Goal: Information Seeking & Learning: Learn about a topic

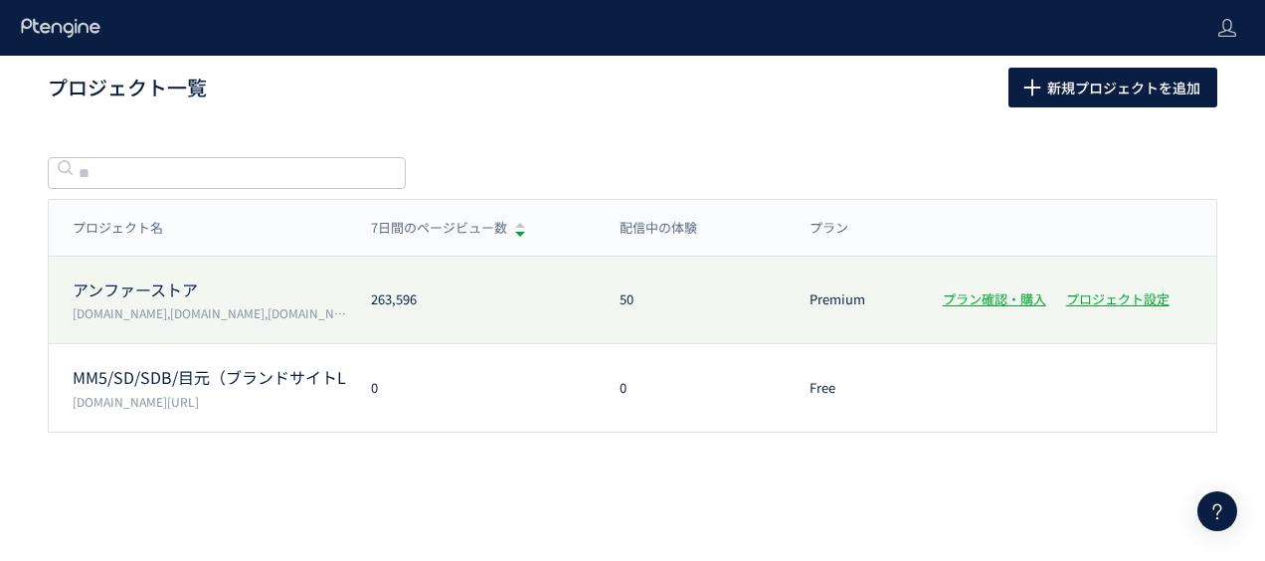
click at [243, 292] on p "アンファーストア" at bounding box center [210, 290] width 275 height 23
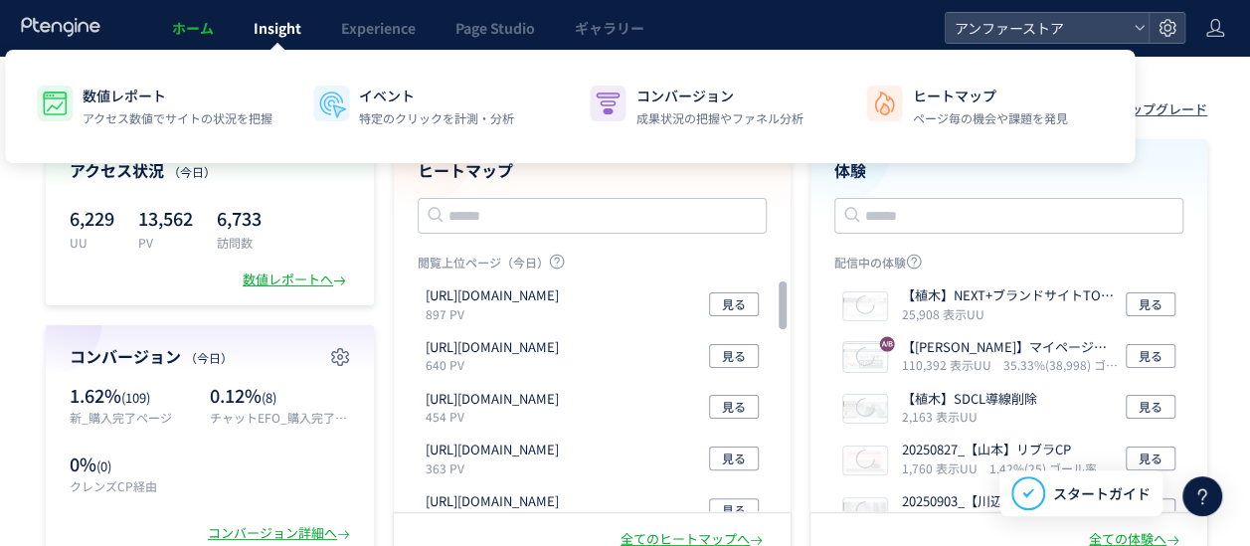
click at [294, 30] on span "Insight" at bounding box center [278, 28] width 48 height 20
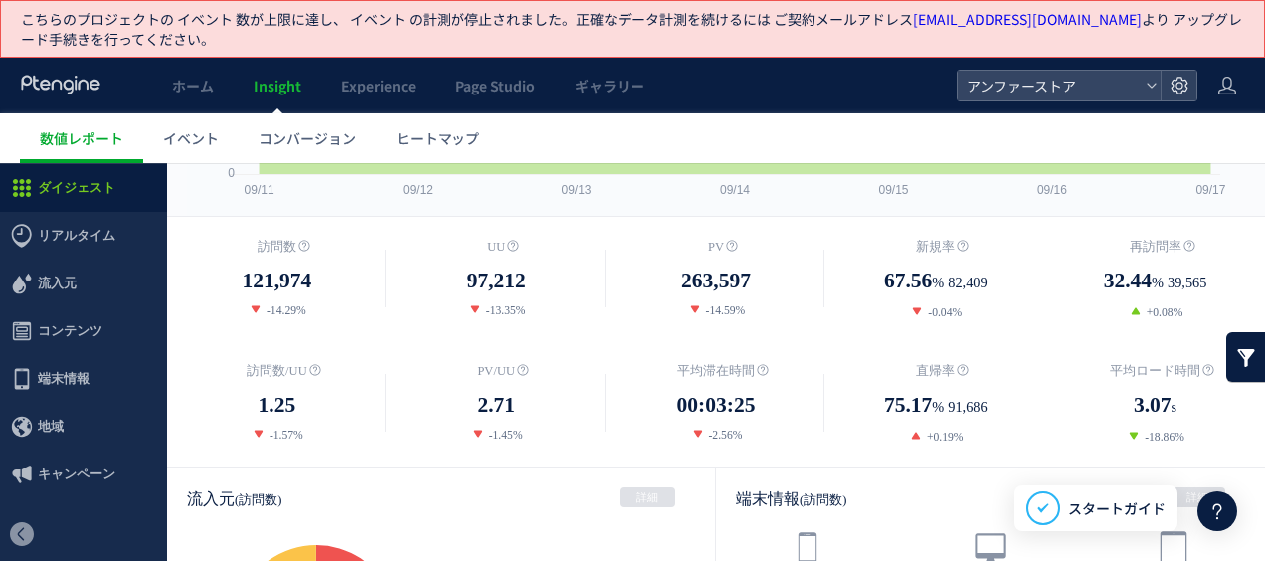
scroll to position [533, 0]
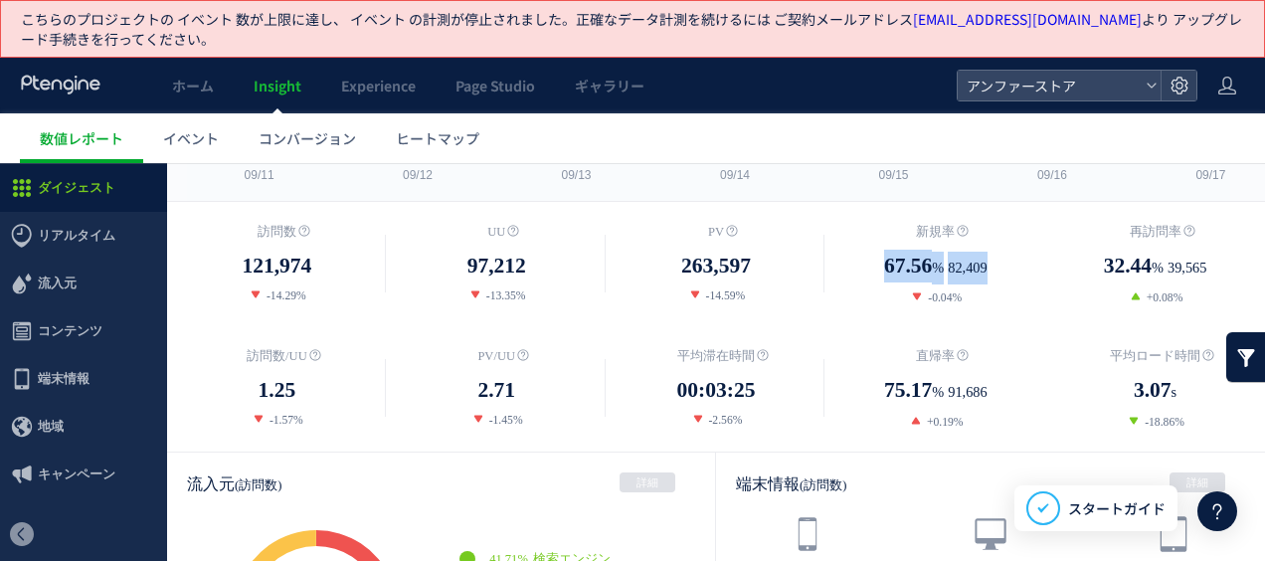
drag, startPoint x: 865, startPoint y: 269, endPoint x: 989, endPoint y: 270, distance: 123.3
click at [989, 270] on dd "67.56 % 82,409" at bounding box center [936, 267] width 220 height 35
drag, startPoint x: 989, startPoint y: 270, endPoint x: 824, endPoint y: 312, distance: 170.6
click at [824, 312] on div "訪問数 121,974 -14.29% [GEOGRAPHIC_DATA] %" at bounding box center [716, 327] width 1098 height 250
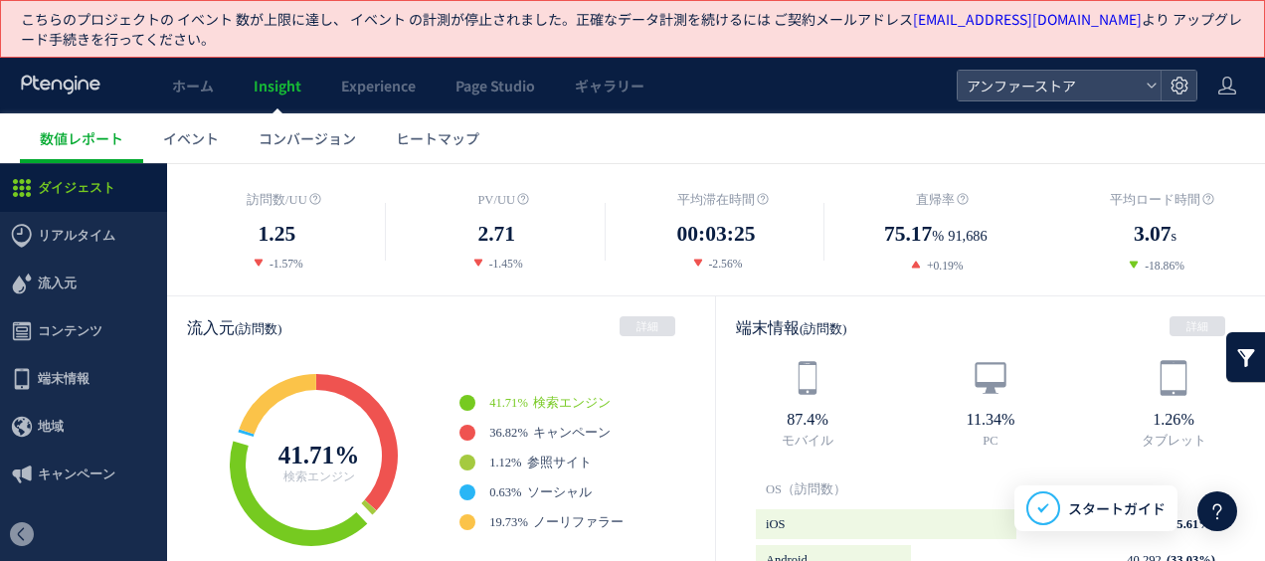
scroll to position [0, 0]
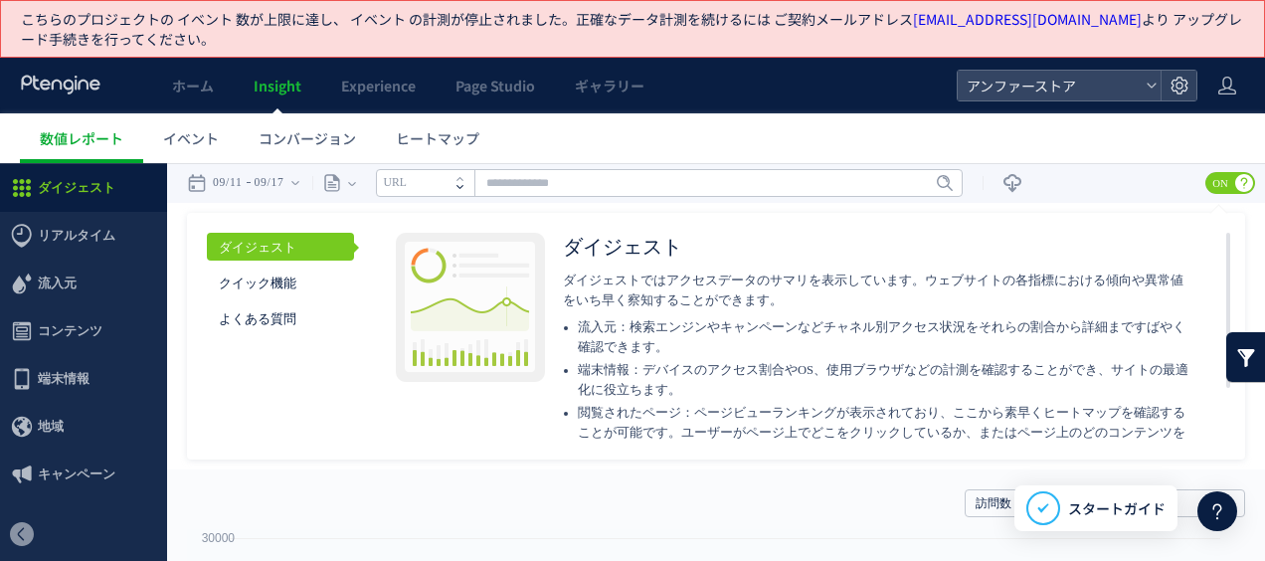
click at [464, 186] on icon at bounding box center [460, 187] width 7 height 4
click at [348, 176] on div "ページ" at bounding box center [330, 183] width 36 height 40
click at [372, 263] on li "ページグループ" at bounding box center [351, 258] width 116 height 26
click at [483, 170] on input "text" at bounding box center [669, 183] width 587 height 28
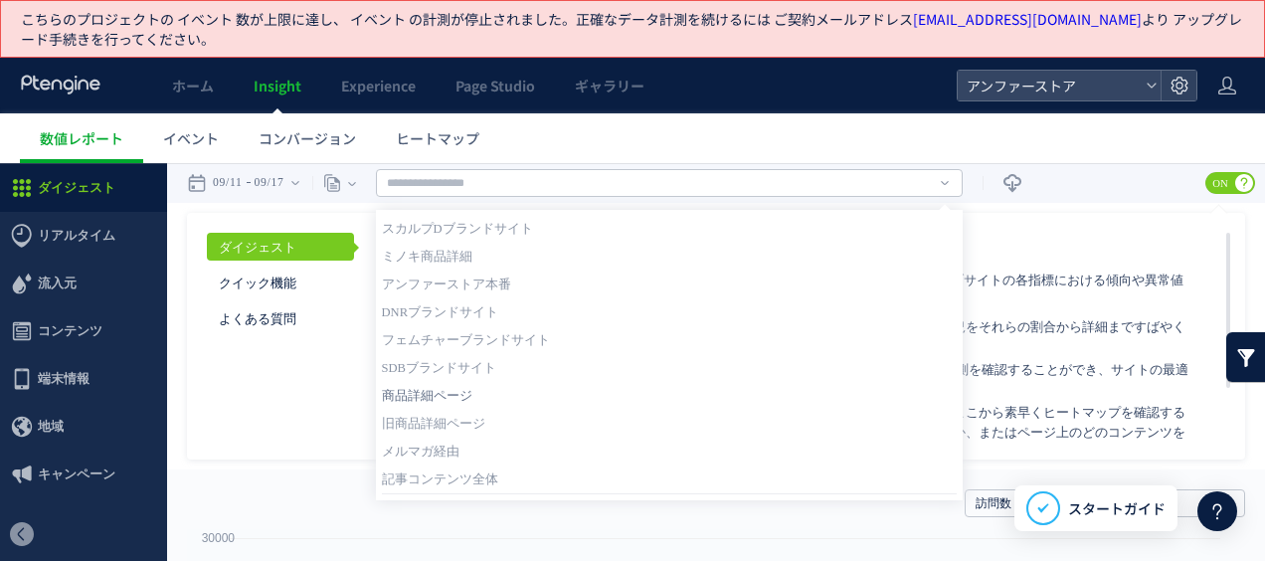
click at [454, 392] on link "商品詳細ページ" at bounding box center [669, 396] width 575 height 26
type input "*******"
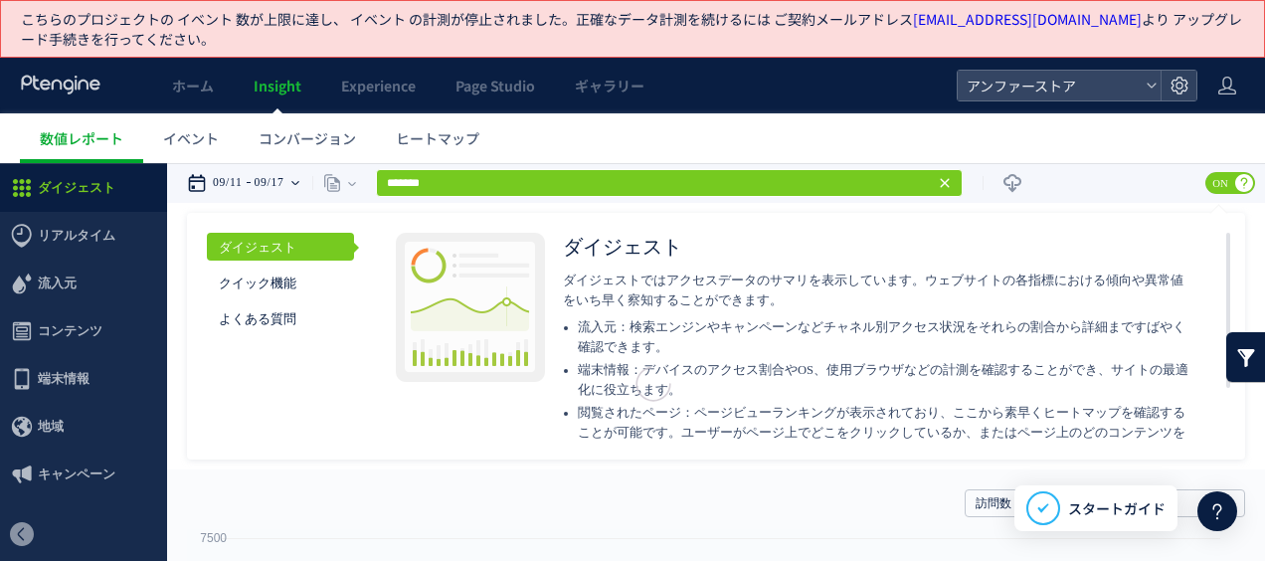
click at [255, 181] on time "09/17" at bounding box center [270, 183] width 30 height 40
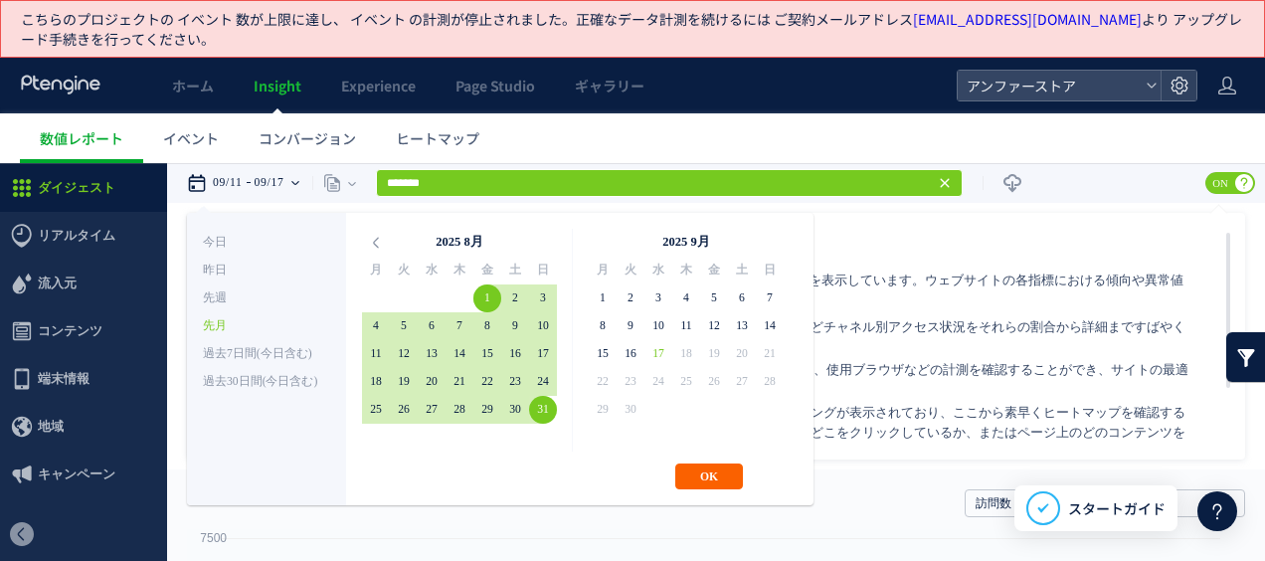
click at [713, 477] on button "OK" at bounding box center [709, 477] width 68 height 26
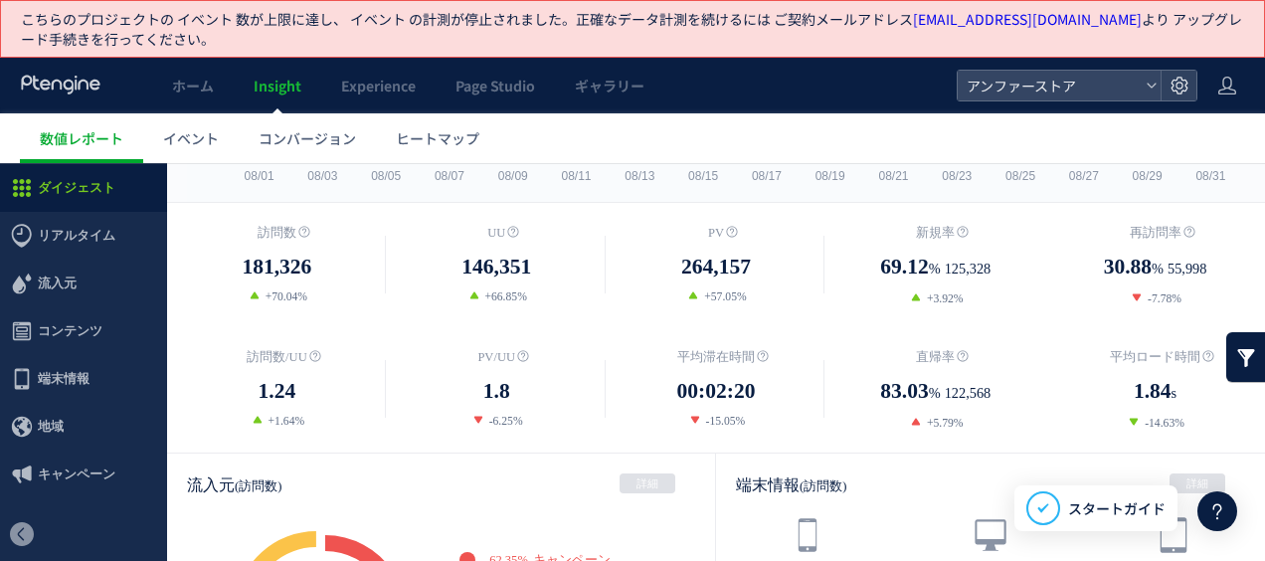
scroll to position [630, 0]
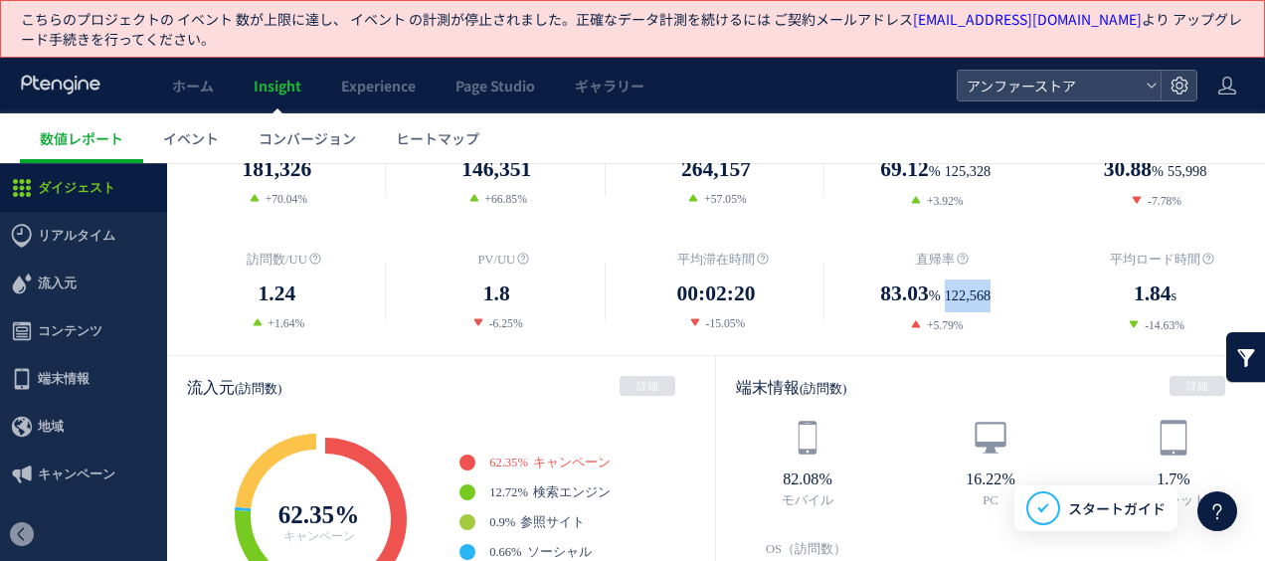
drag, startPoint x: 937, startPoint y: 292, endPoint x: 997, endPoint y: 288, distance: 59.8
click at [997, 288] on dd "83.03 % 122,568" at bounding box center [936, 295] width 220 height 35
click at [808, 152] on ul "数値レポート イベント コンバージョン ヒートマップ" at bounding box center [642, 138] width 1245 height 50
click at [931, 288] on span "%" at bounding box center [935, 296] width 12 height 33
drag, startPoint x: 937, startPoint y: 288, endPoint x: 998, endPoint y: 292, distance: 60.8
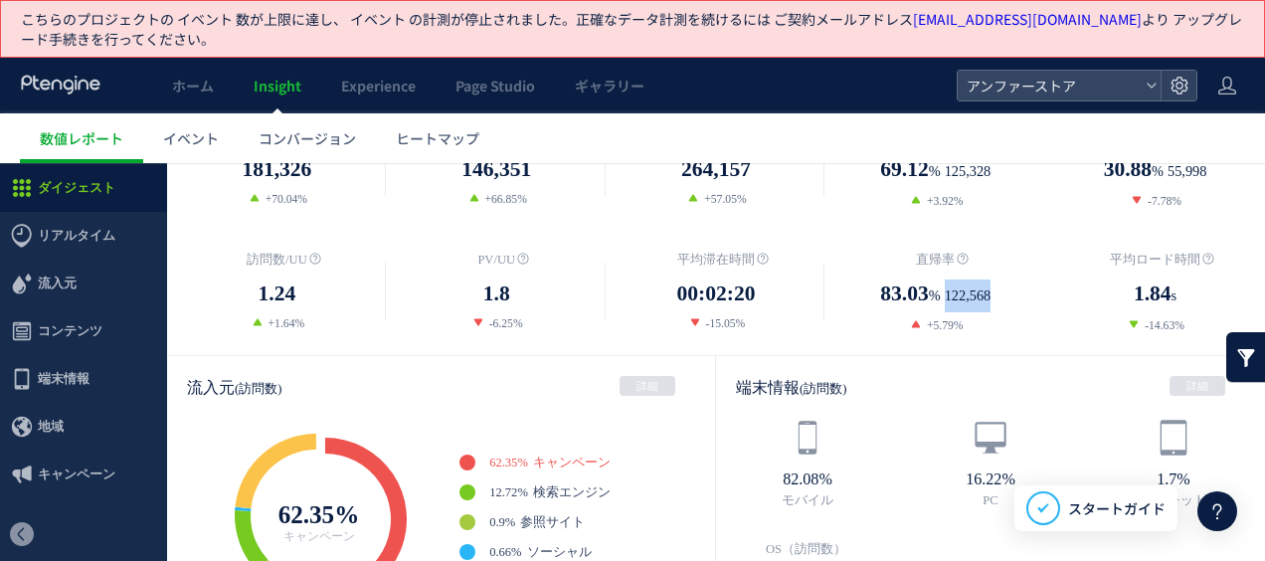
click at [998, 292] on dd "83.03 % 122,568" at bounding box center [936, 295] width 220 height 35
click at [945, 292] on span "122,568" at bounding box center [968, 296] width 47 height 33
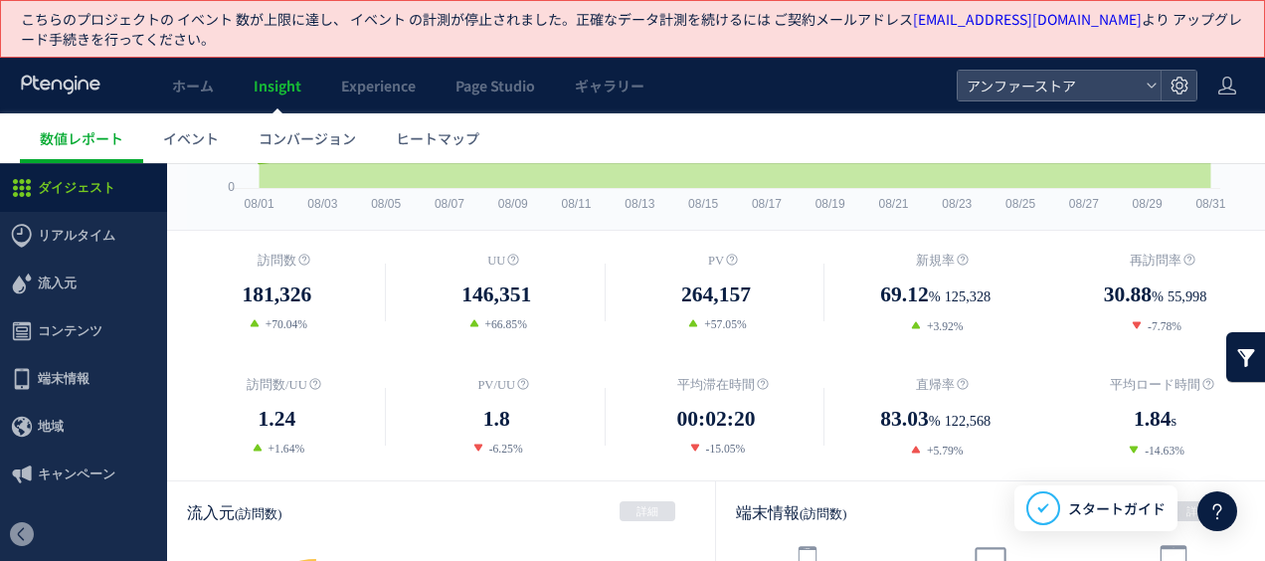
scroll to position [503, 0]
drag, startPoint x: 945, startPoint y: 422, endPoint x: 995, endPoint y: 418, distance: 49.9
click at [992, 418] on span "122,568" at bounding box center [968, 422] width 47 height 33
drag, startPoint x: 995, startPoint y: 418, endPoint x: 935, endPoint y: 377, distance: 72.3
click at [935, 379] on span "直帰率" at bounding box center [935, 386] width 39 height 14
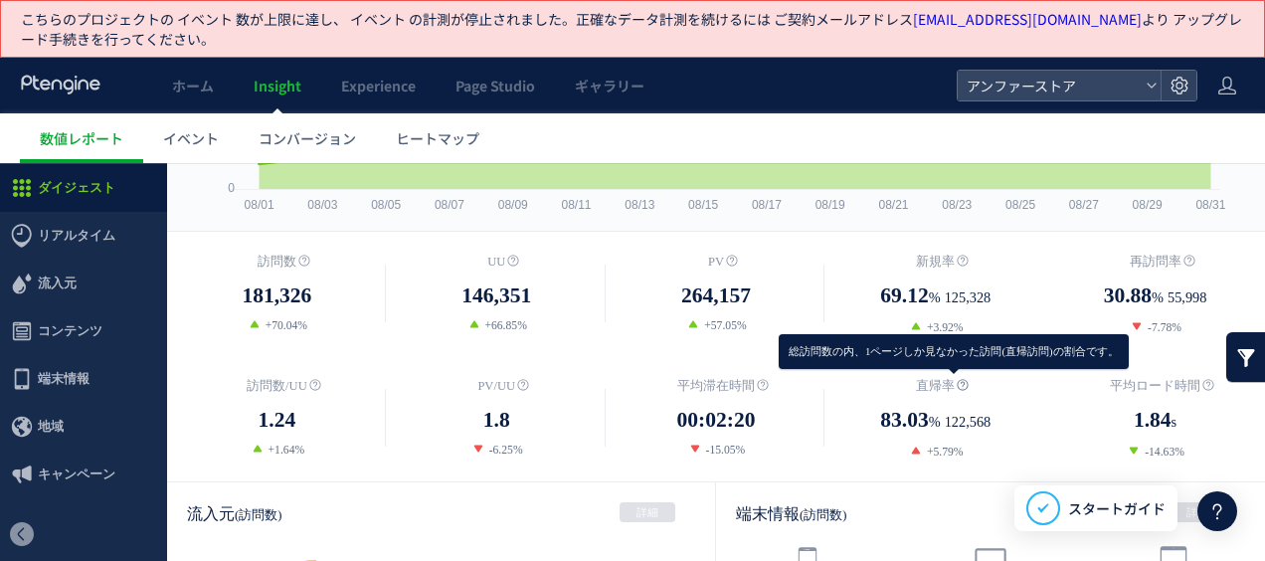
click at [957, 379] on icon at bounding box center [963, 385] width 12 height 12
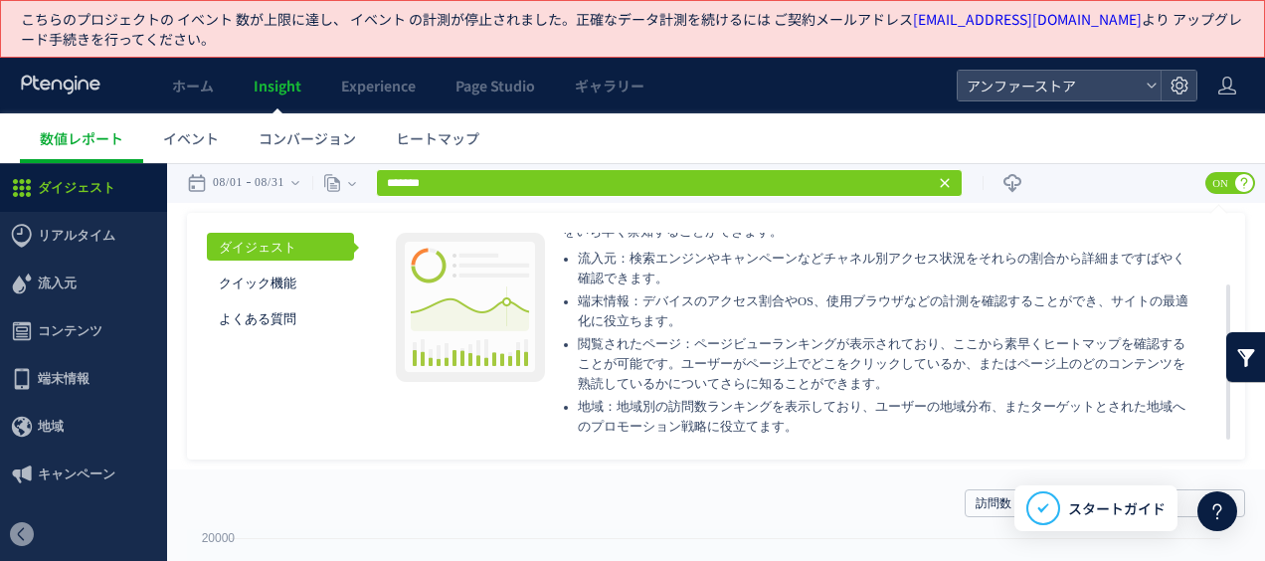
scroll to position [0, 0]
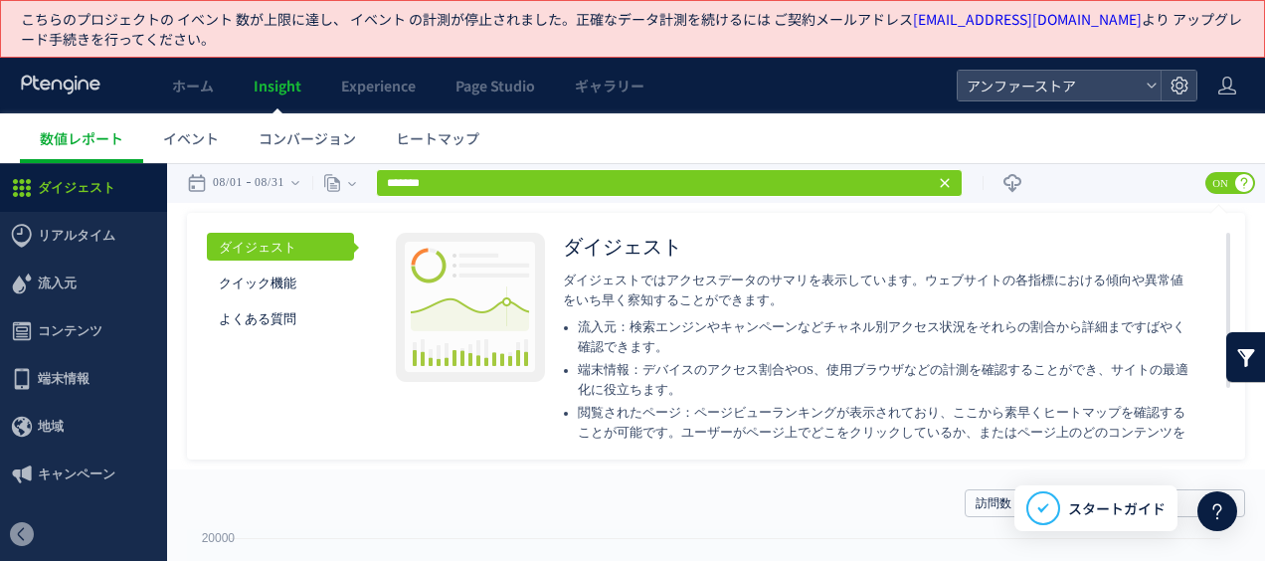
click at [1245, 360] on link at bounding box center [1246, 357] width 40 height 50
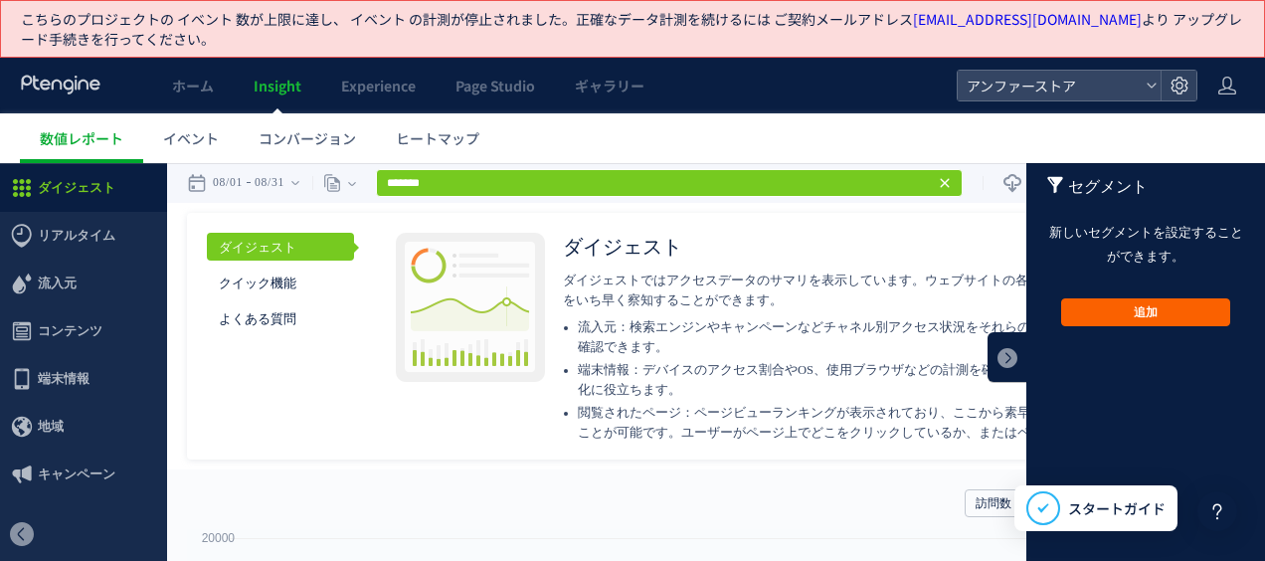
click at [1108, 300] on button "追加" at bounding box center [1145, 312] width 169 height 28
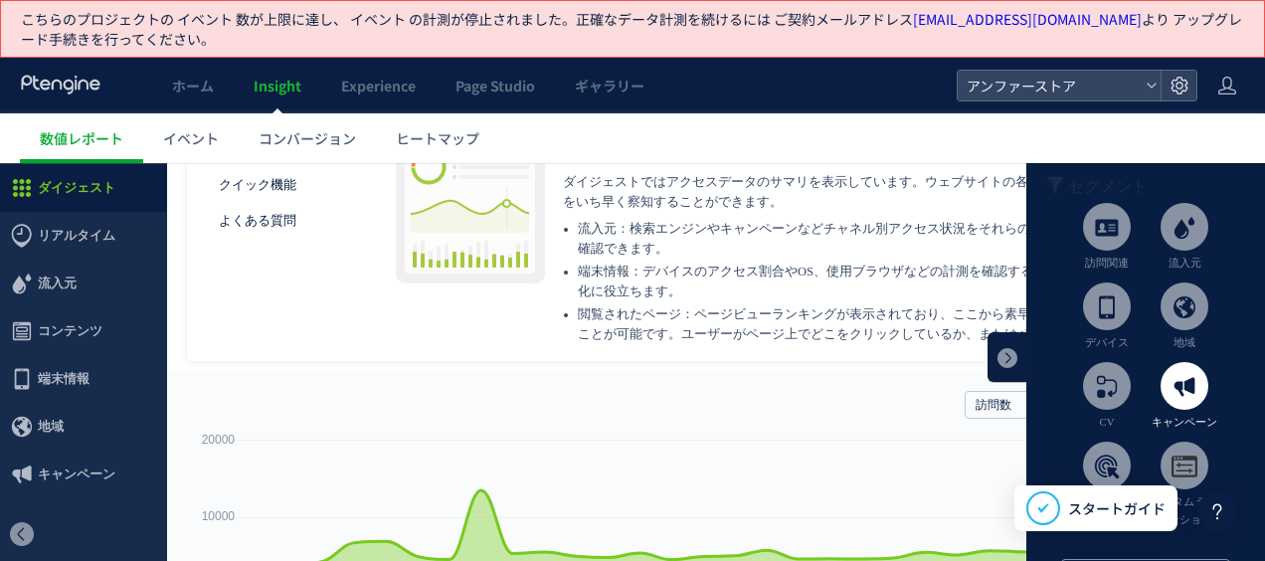
scroll to position [99, 0]
click at [1186, 246] on span at bounding box center [1185, 227] width 48 height 48
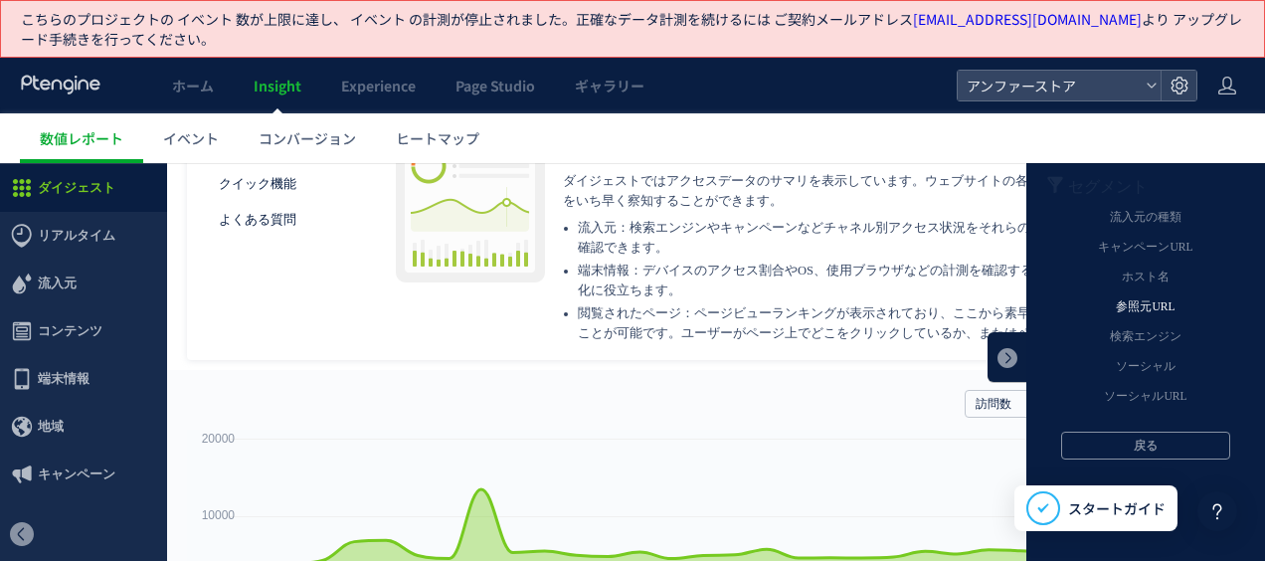
click at [1140, 296] on li "参照元URL" at bounding box center [1145, 307] width 209 height 30
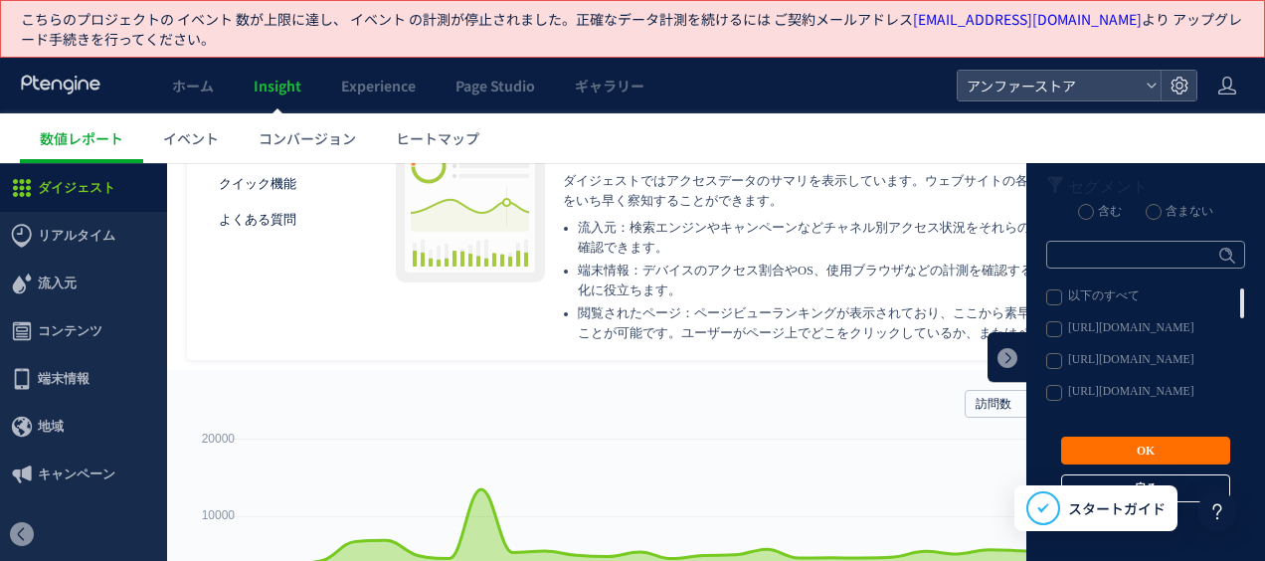
click at [1199, 477] on button "戻る" at bounding box center [1145, 488] width 169 height 28
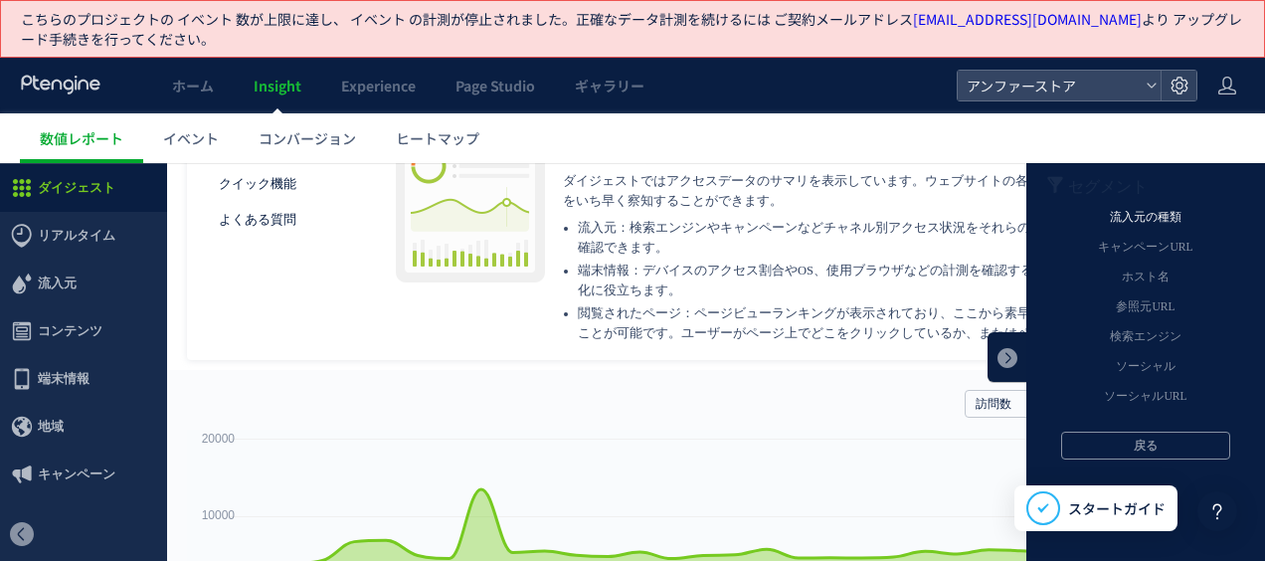
click at [1109, 220] on li "流入元の種類" at bounding box center [1145, 218] width 209 height 30
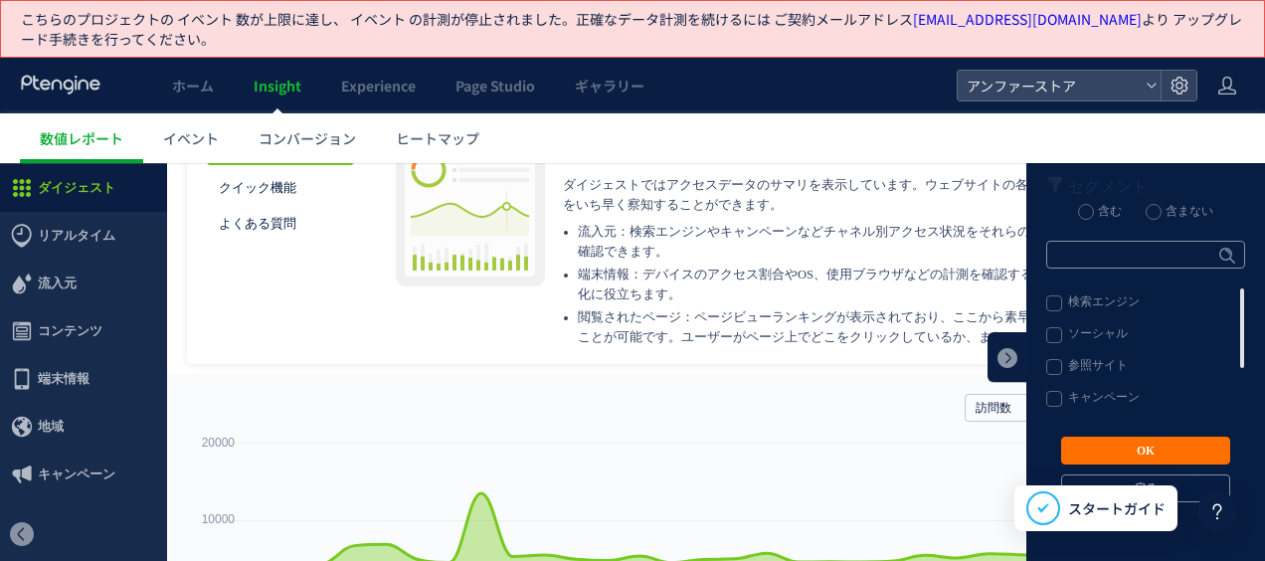
scroll to position [0, 0]
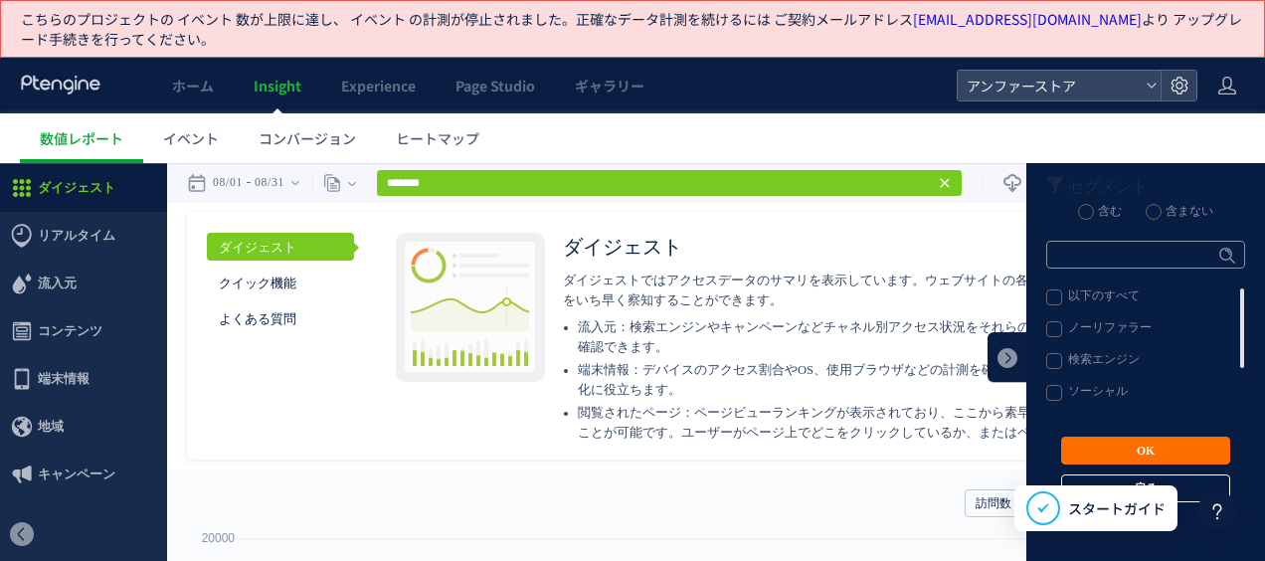
click at [1188, 487] on button "戻る" at bounding box center [1145, 488] width 169 height 28
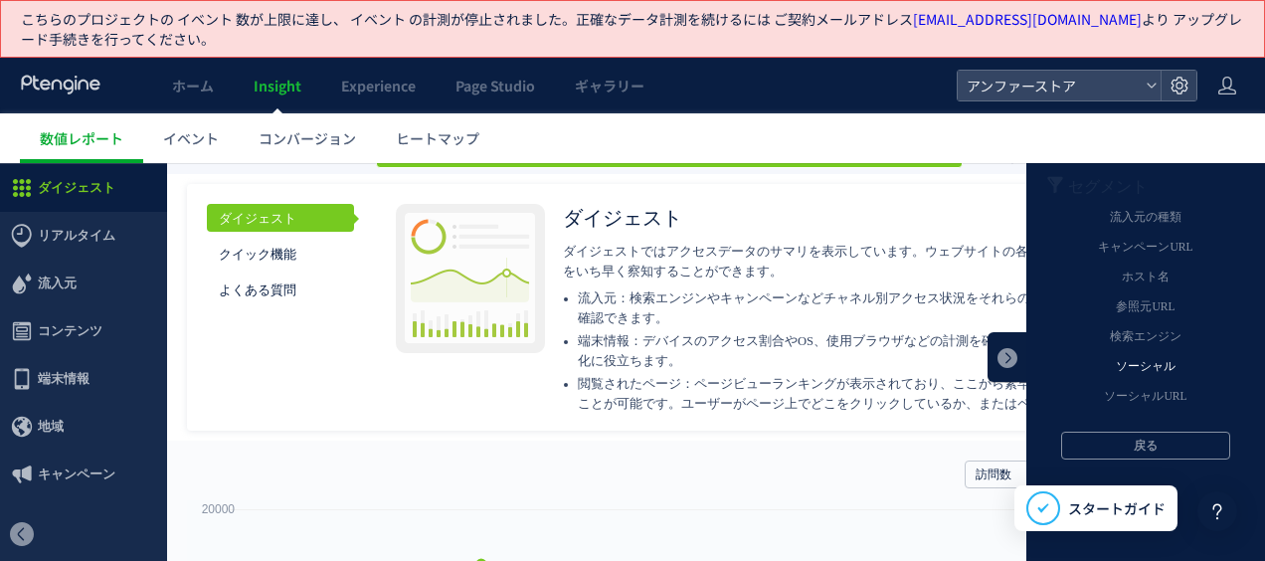
scroll to position [30, 0]
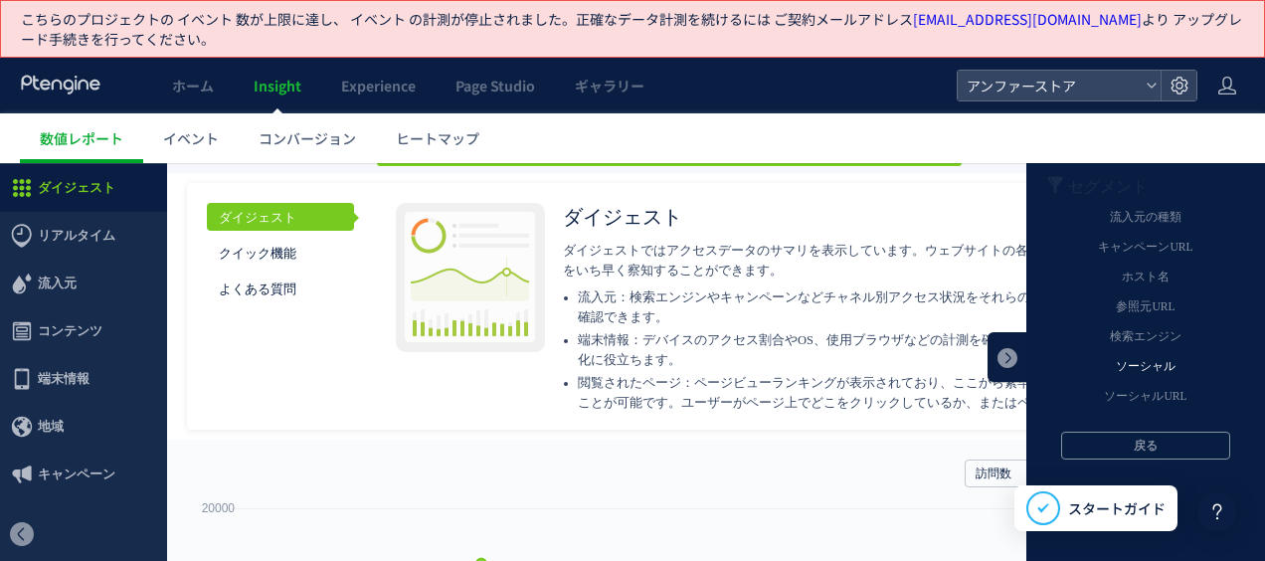
click at [1121, 359] on li "ソーシャル" at bounding box center [1145, 367] width 209 height 30
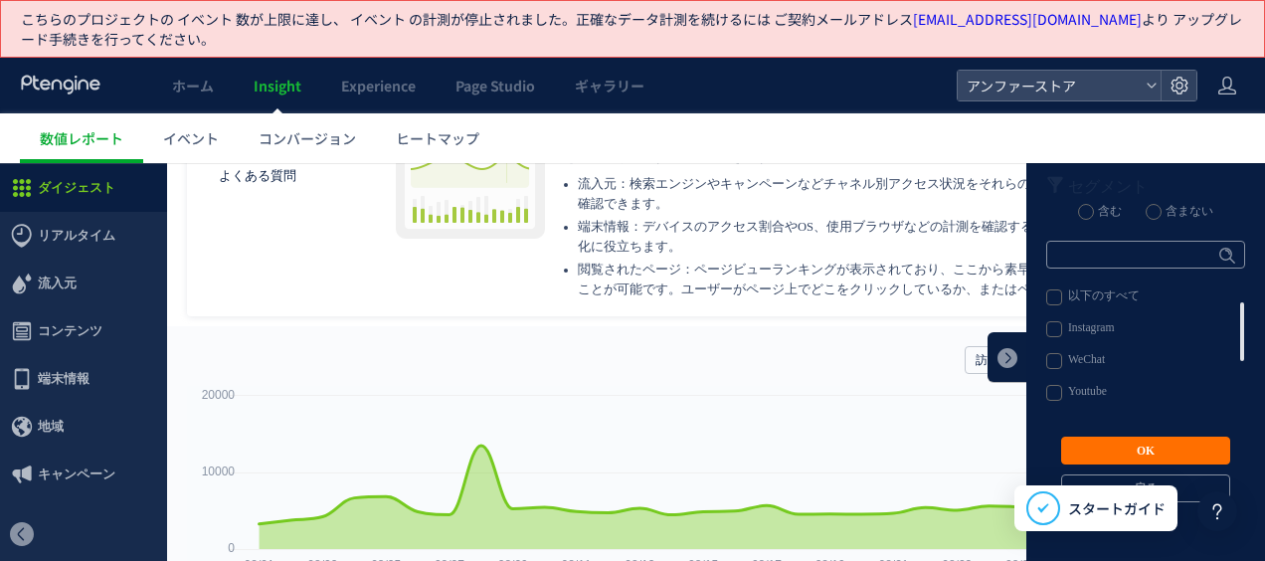
scroll to position [0, 0]
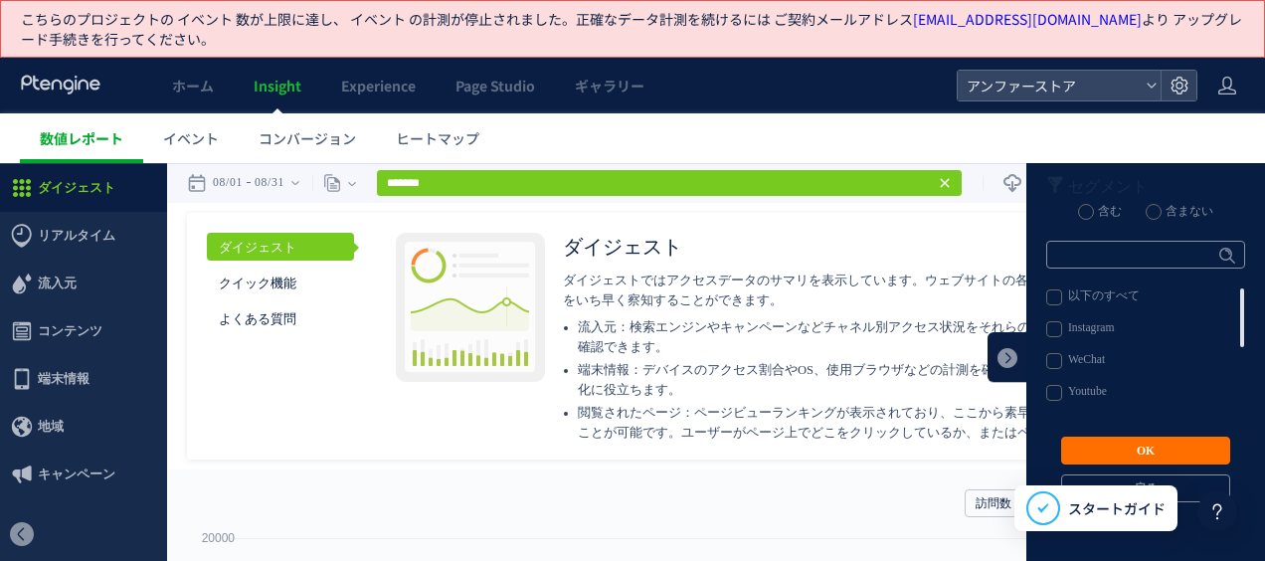
click at [71, 147] on link "数値レポート" at bounding box center [81, 138] width 123 height 50
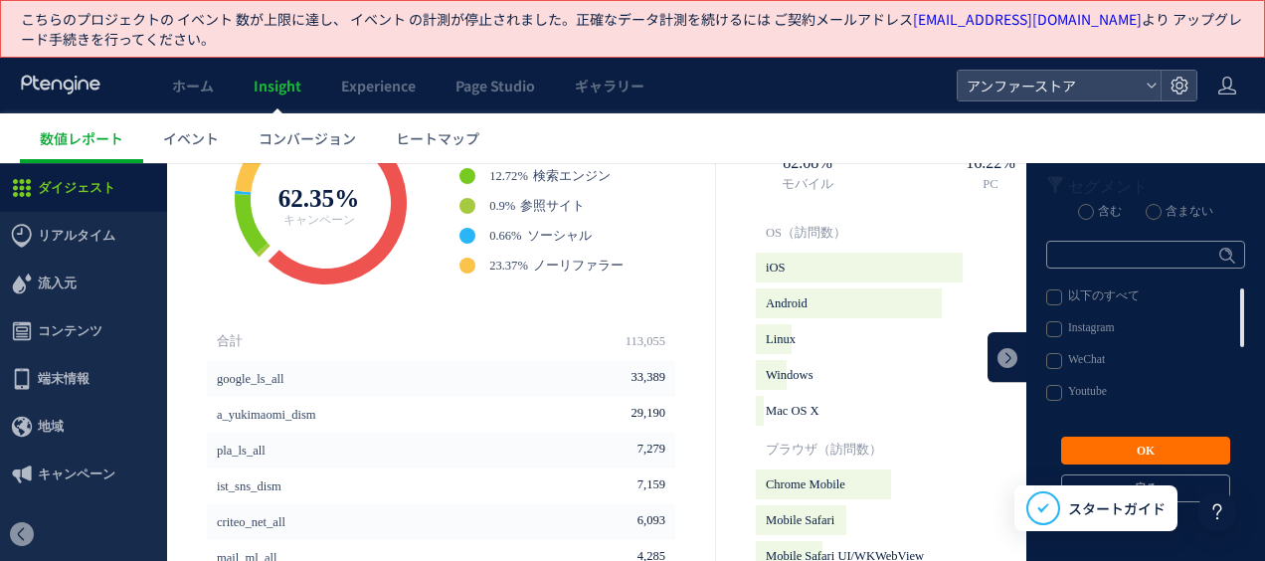
scroll to position [947, 0]
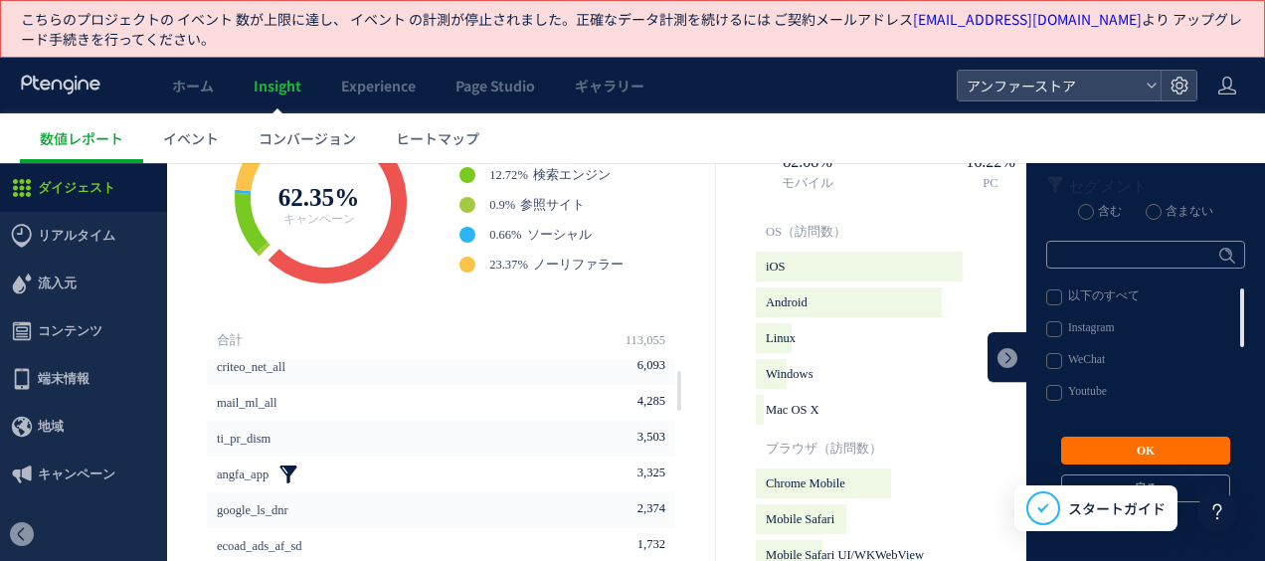
click at [298, 475] on link at bounding box center [289, 475] width 20 height 20
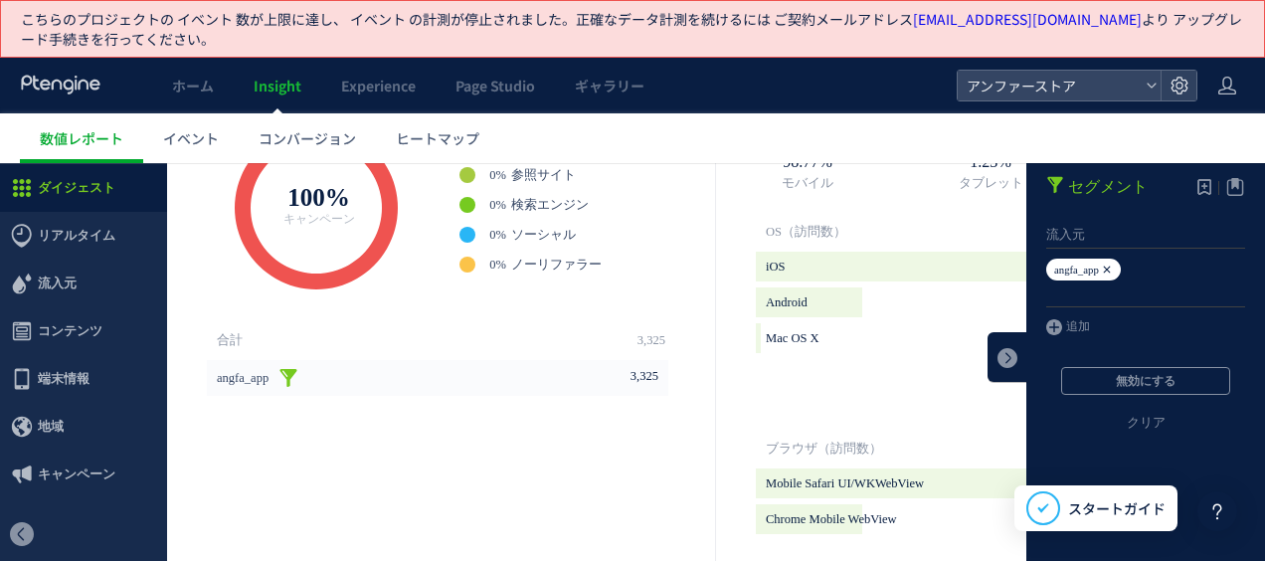
drag, startPoint x: 1067, startPoint y: 263, endPoint x: 1070, endPoint y: 273, distance: 10.4
click at [1070, 273] on em "angfa_app" at bounding box center [1076, 270] width 45 height 12
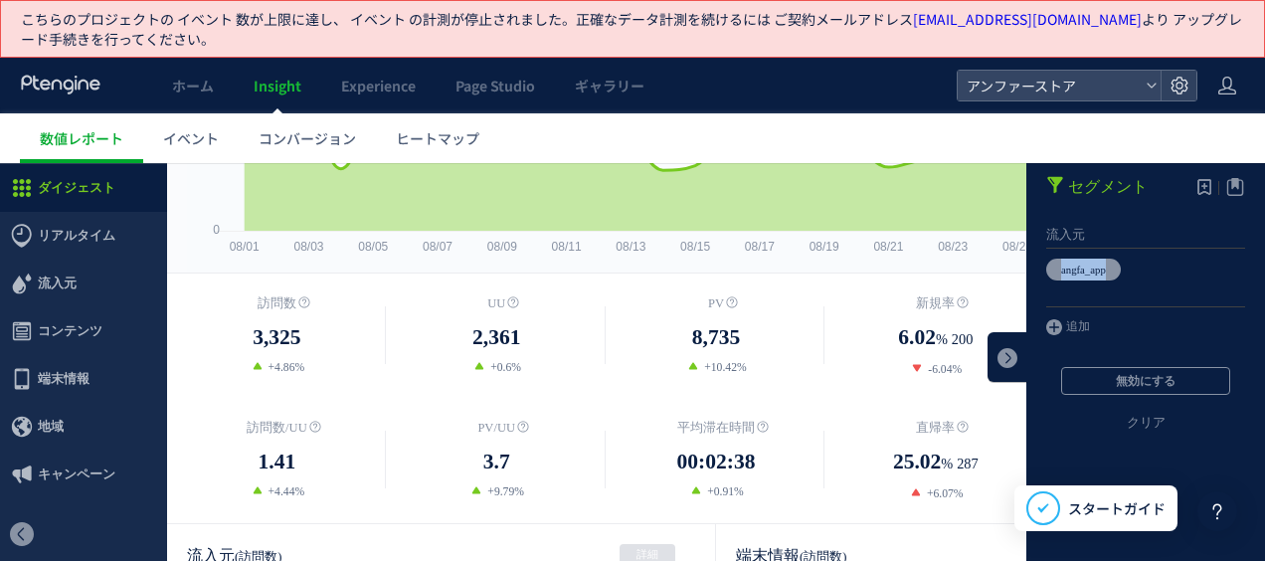
scroll to position [536, 0]
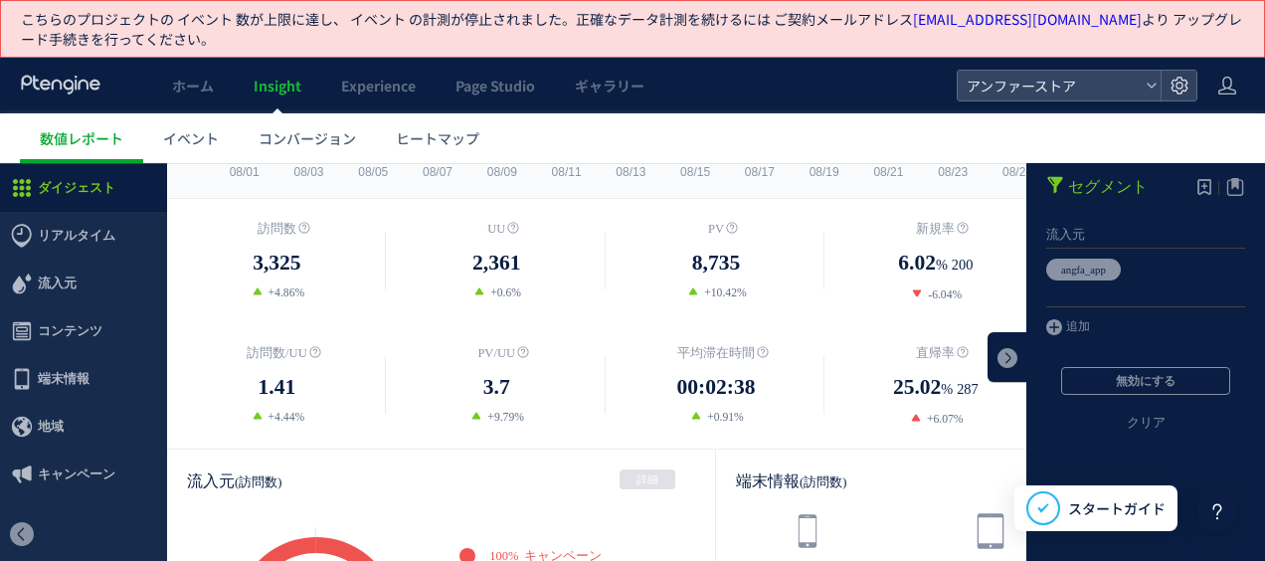
click at [893, 384] on span "25.02" at bounding box center [917, 387] width 48 height 33
click at [988, 364] on link at bounding box center [1008, 357] width 40 height 50
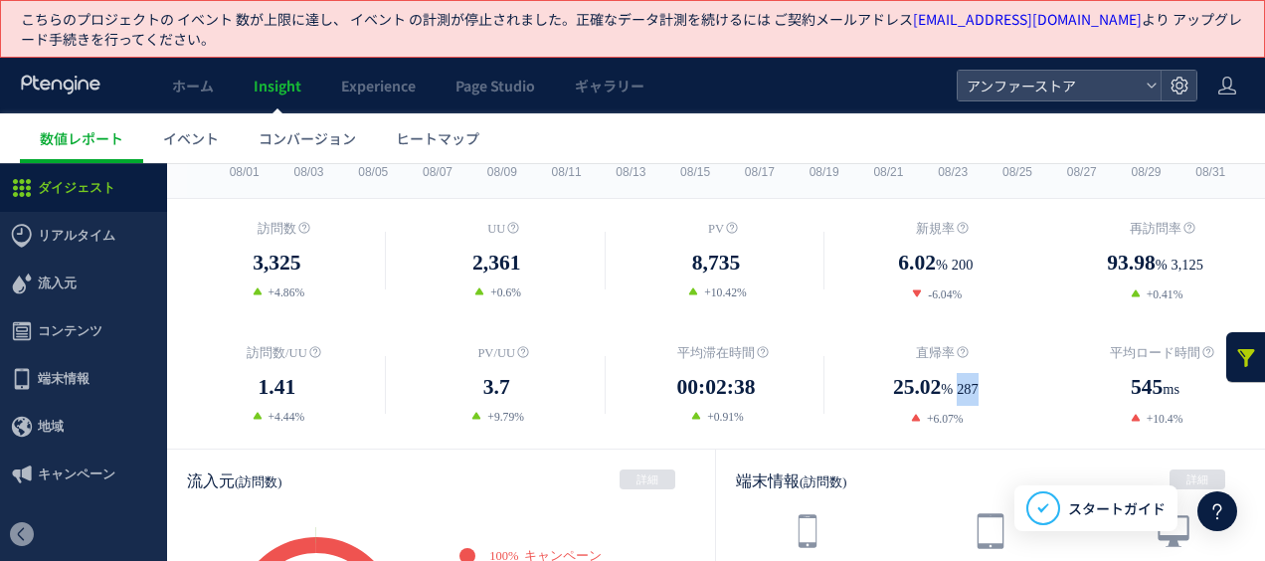
drag, startPoint x: 957, startPoint y: 391, endPoint x: 992, endPoint y: 380, distance: 36.5
click at [992, 380] on dd "25.02 % 287" at bounding box center [936, 388] width 220 height 35
drag, startPoint x: 992, startPoint y: 380, endPoint x: 919, endPoint y: 403, distance: 76.1
click at [919, 403] on span "25.02" at bounding box center [917, 387] width 48 height 33
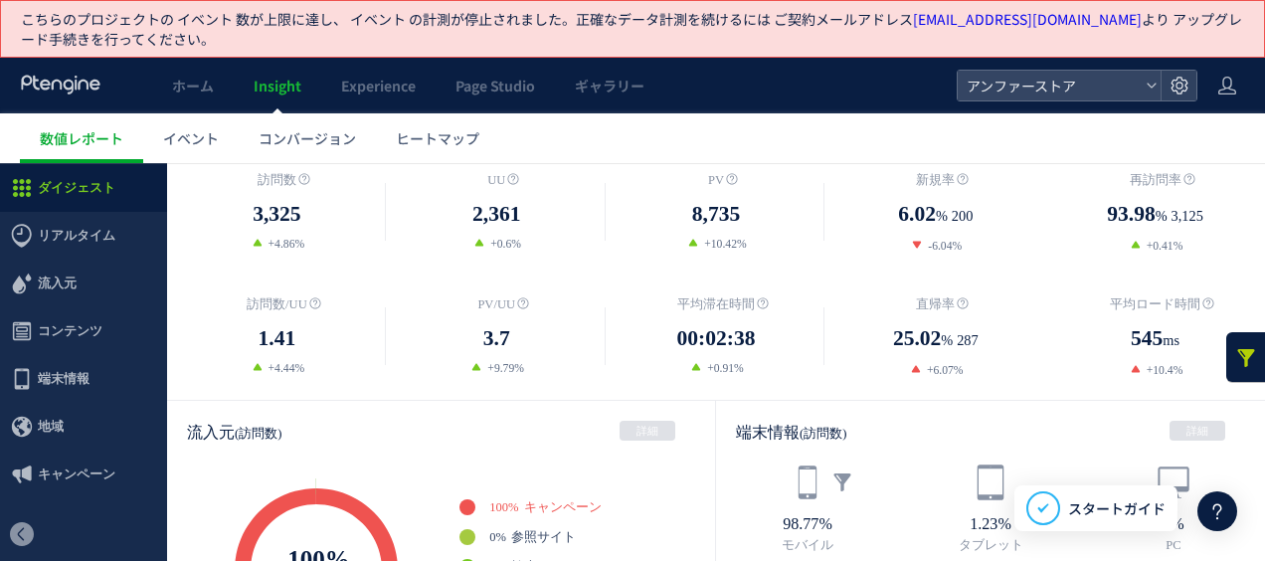
scroll to position [601, 0]
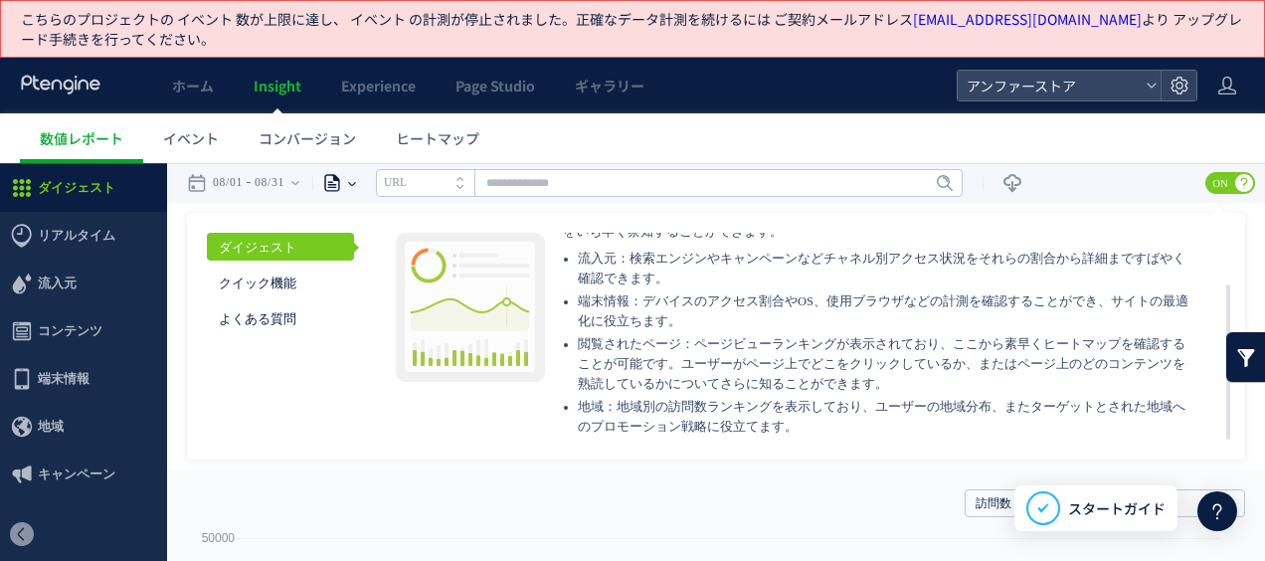
click at [348, 186] on div "ページ" at bounding box center [330, 183] width 36 height 40
click at [373, 259] on li "ページグループ" at bounding box center [351, 258] width 116 height 26
click at [469, 179] on input "text" at bounding box center [669, 183] width 587 height 28
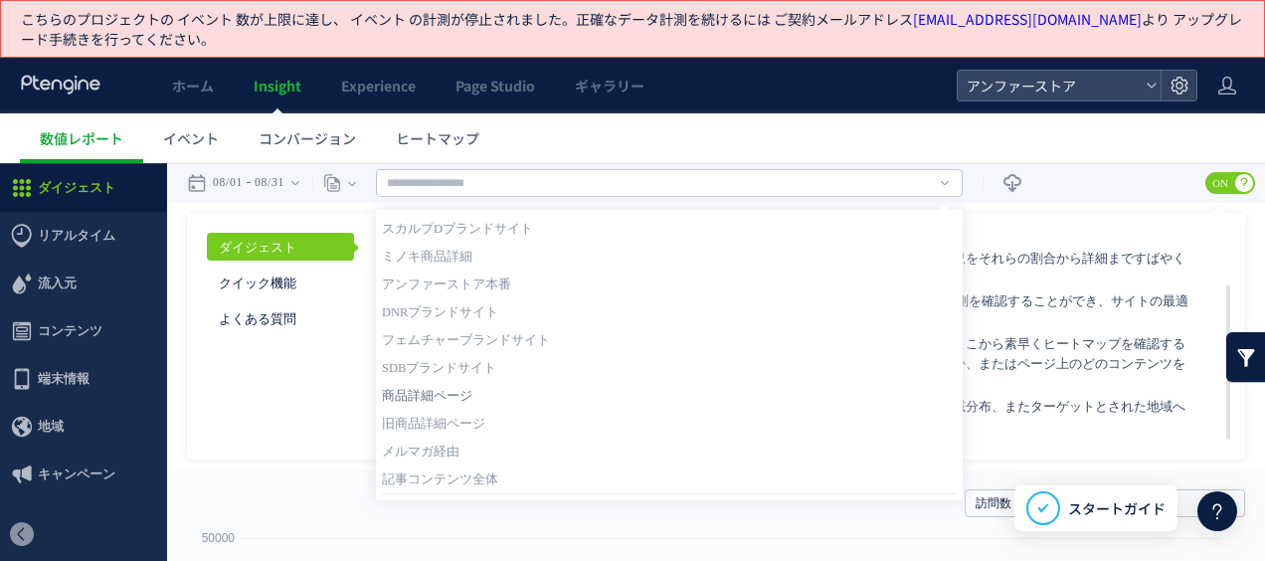
click at [483, 389] on link "商品詳細ページ" at bounding box center [669, 396] width 575 height 26
type input "*******"
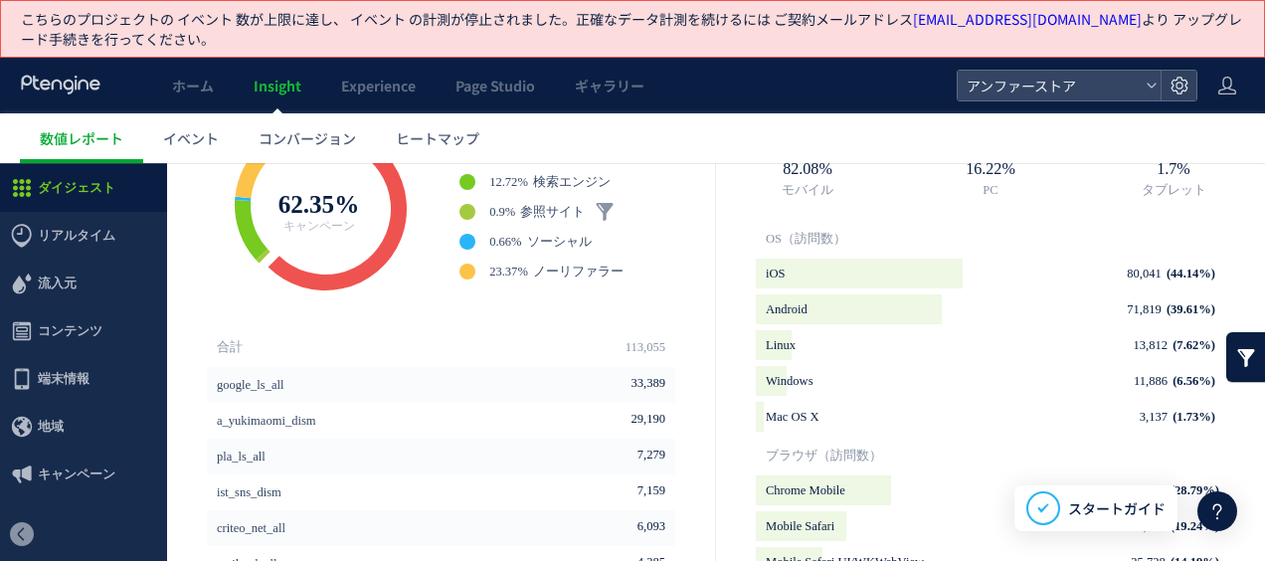
scroll to position [1032, 0]
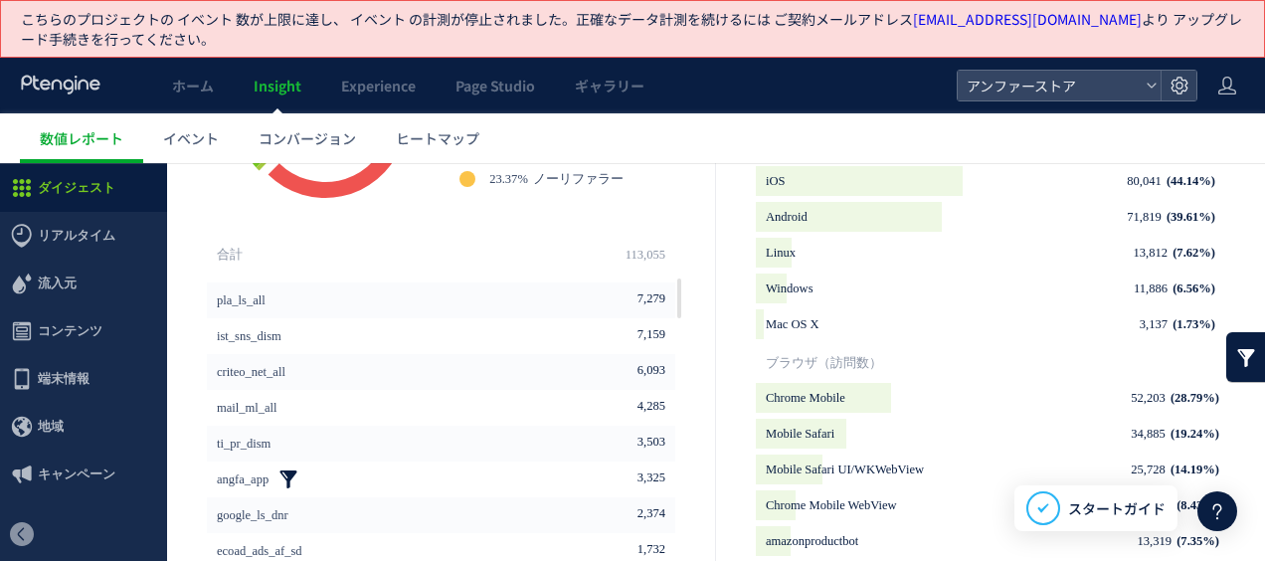
click at [298, 473] on link at bounding box center [289, 479] width 20 height 20
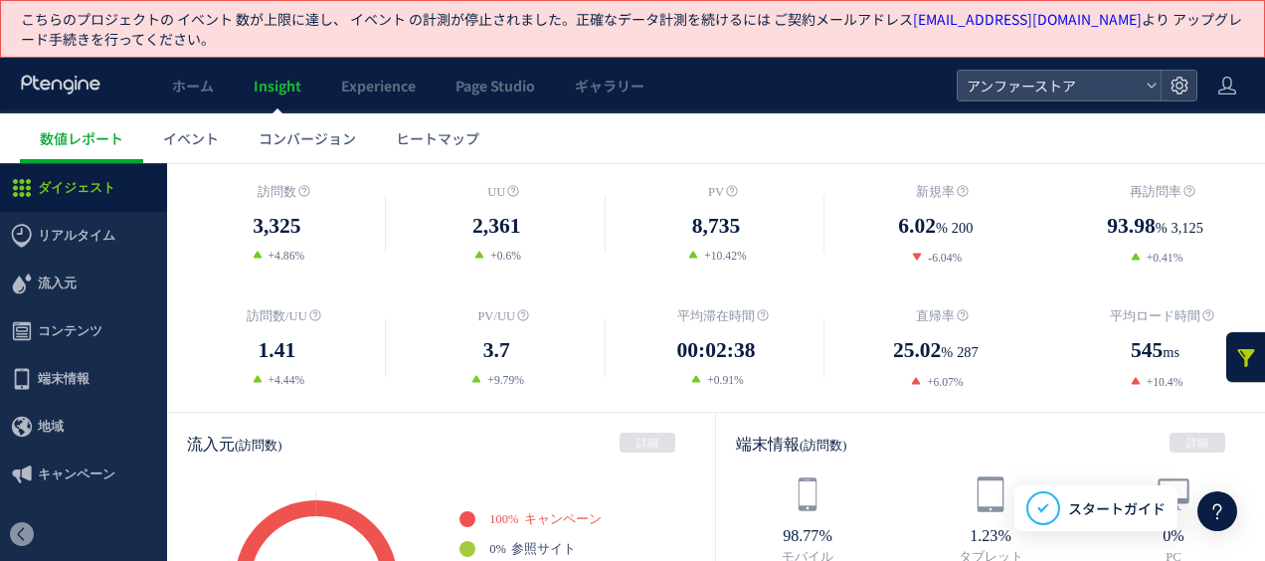
scroll to position [509, 0]
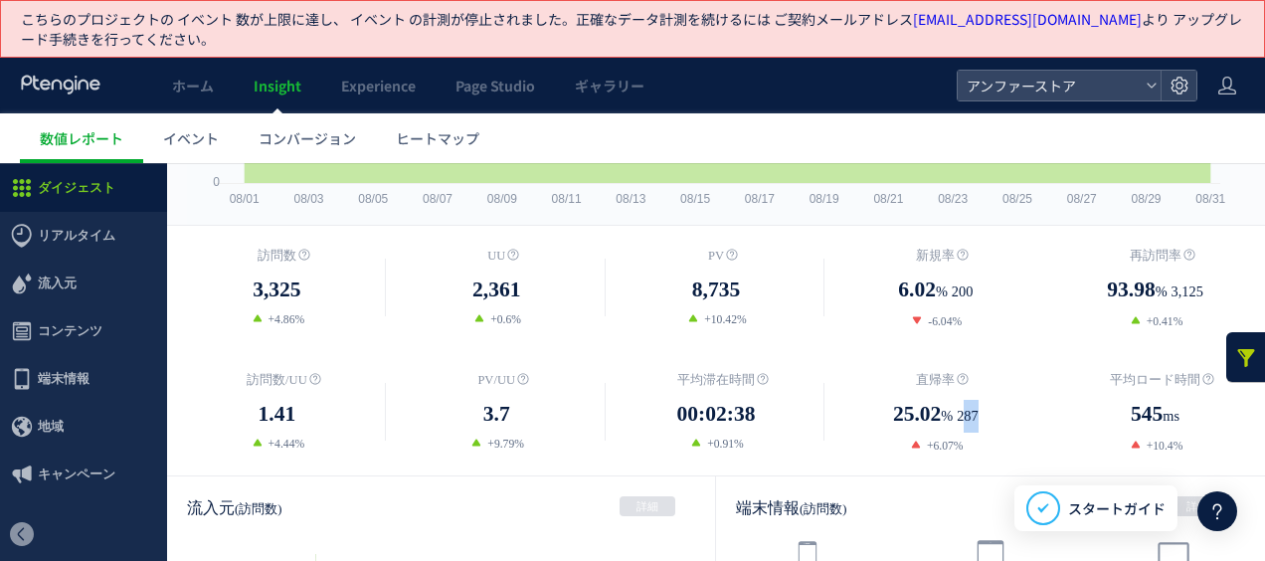
drag, startPoint x: 959, startPoint y: 414, endPoint x: 977, endPoint y: 415, distance: 17.9
click at [977, 415] on span "287" at bounding box center [968, 416] width 22 height 33
click at [974, 415] on span "287" at bounding box center [968, 416] width 22 height 33
click at [187, 310] on dd "+4.86%" at bounding box center [277, 319] width 220 height 18
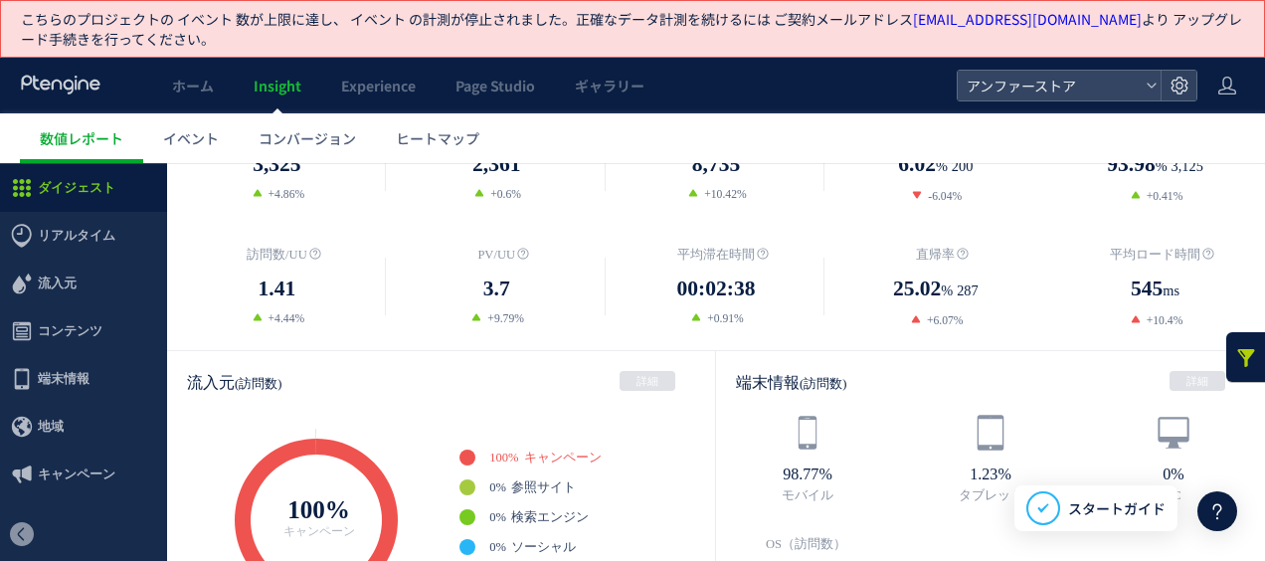
scroll to position [636, 0]
